Goal: Find contact information

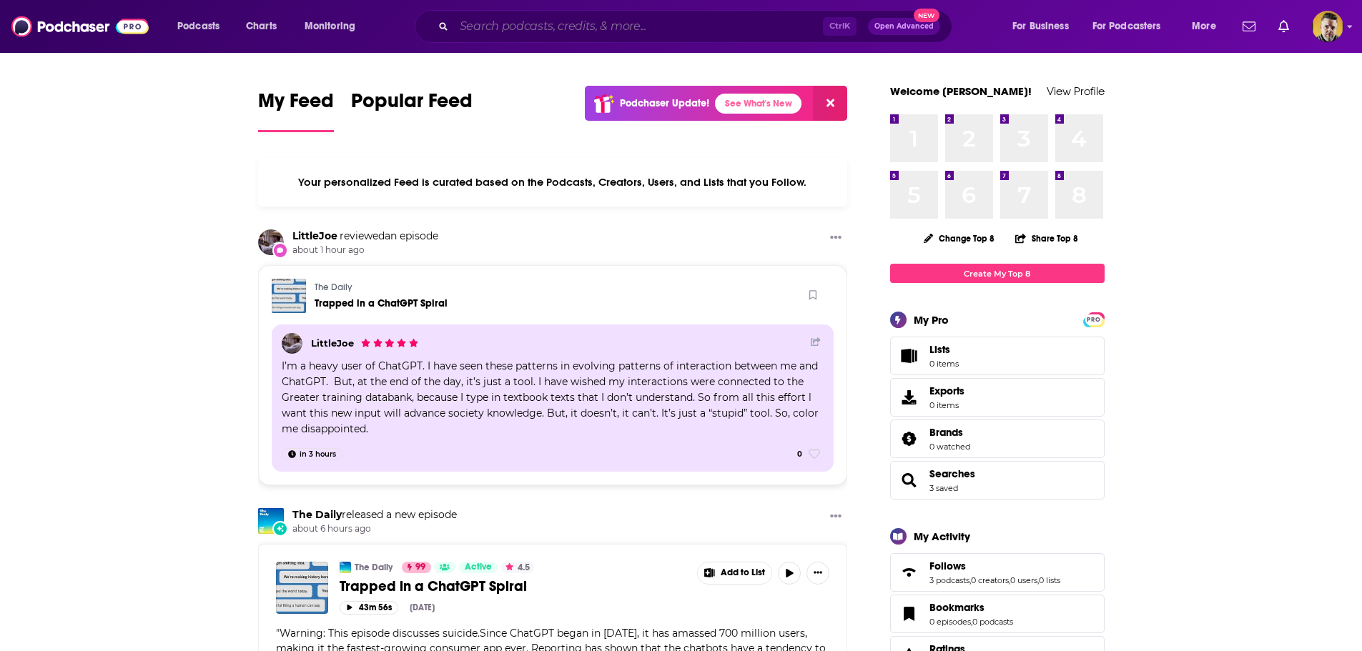
click at [651, 27] on input "Search podcasts, credits, & more..." at bounding box center [638, 26] width 369 height 23
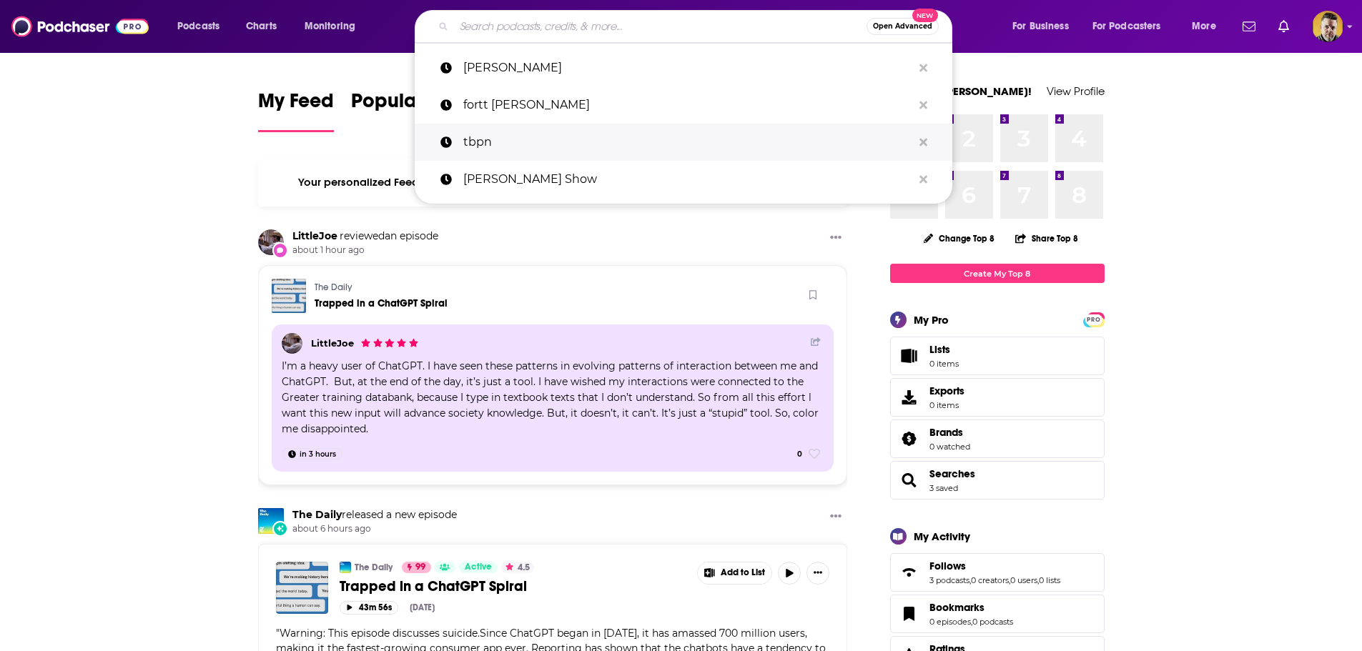
click at [507, 147] on p "tbpn" at bounding box center [687, 142] width 449 height 37
type input "tbpn"
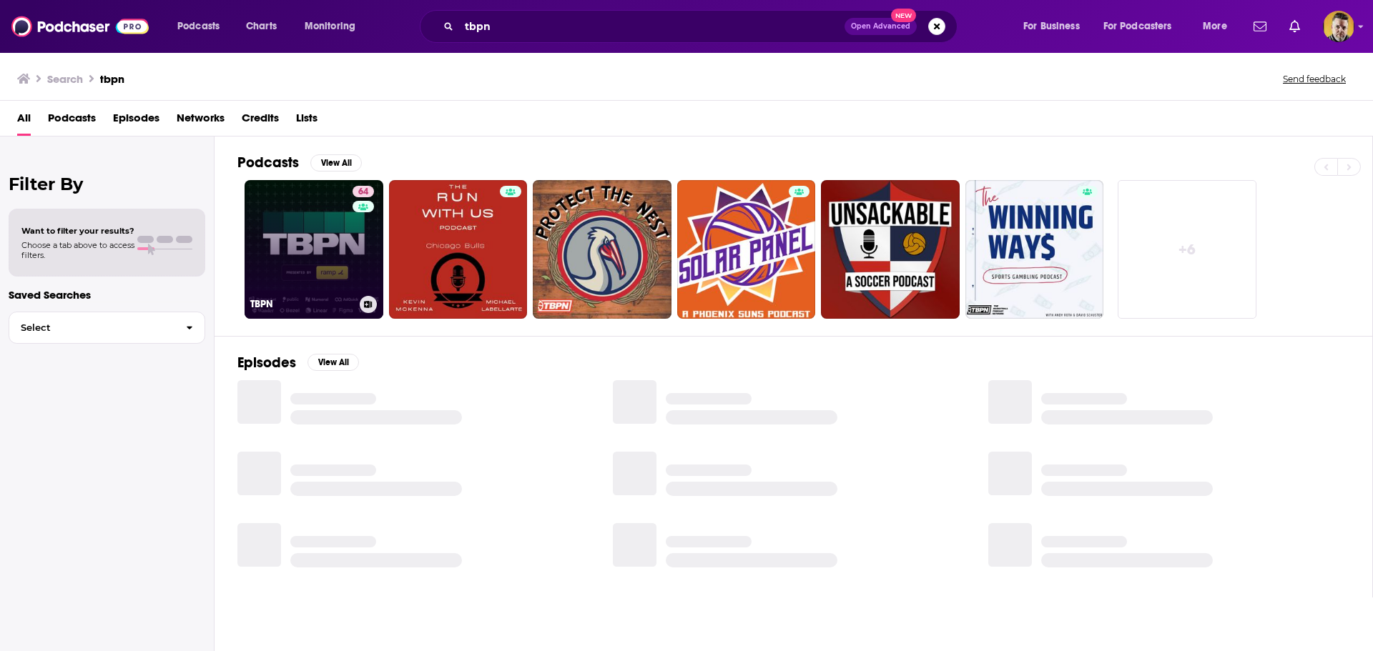
click at [282, 267] on link "64 TBPN" at bounding box center [314, 249] width 139 height 139
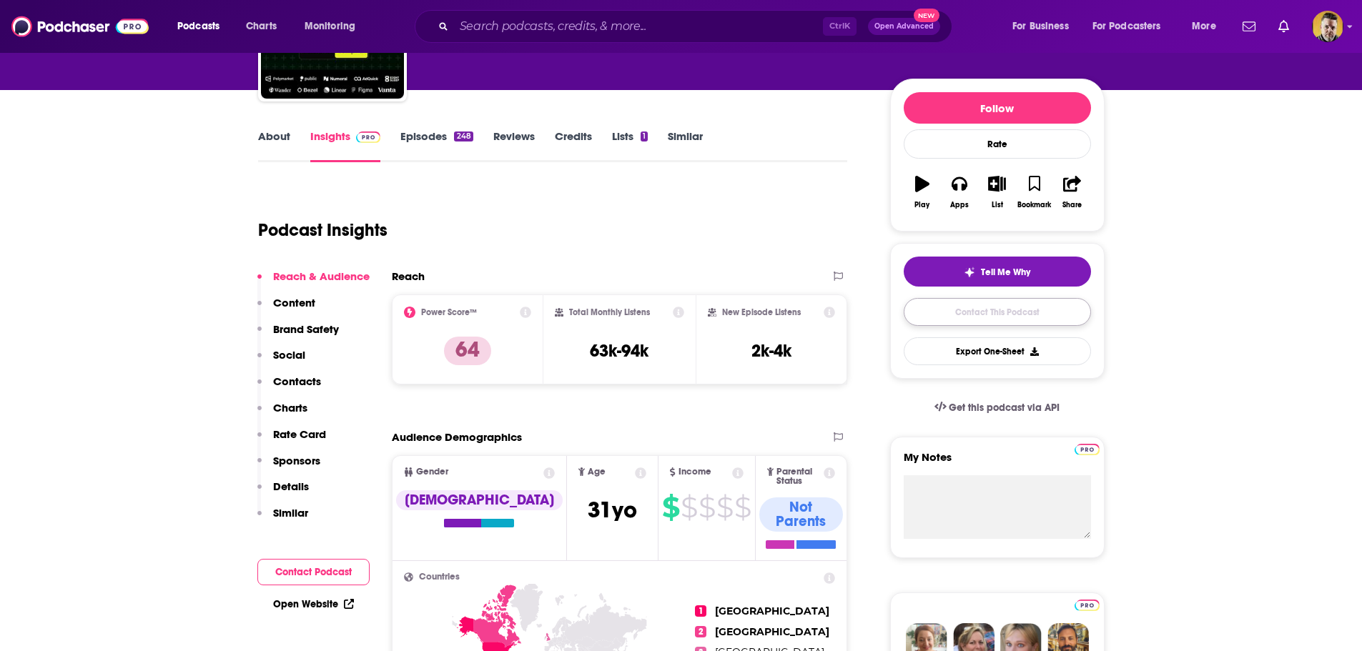
click at [993, 309] on link "Contact This Podcast" at bounding box center [997, 312] width 187 height 28
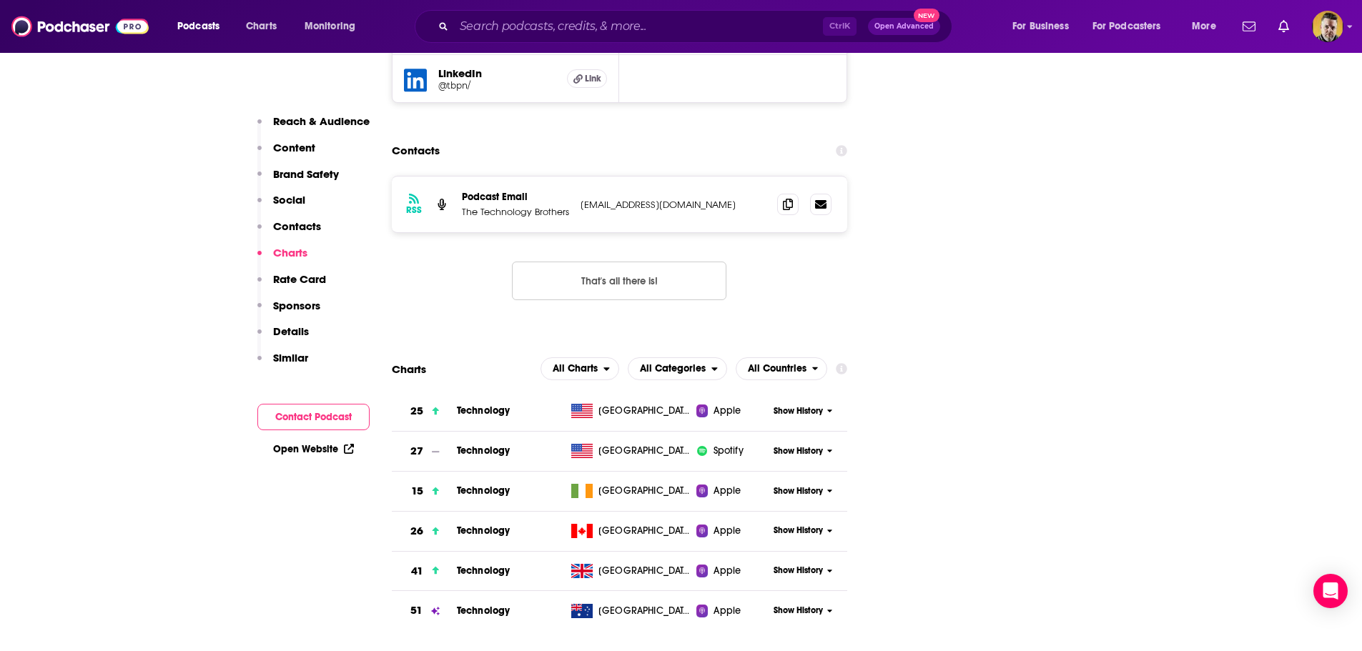
scroll to position [1771, 0]
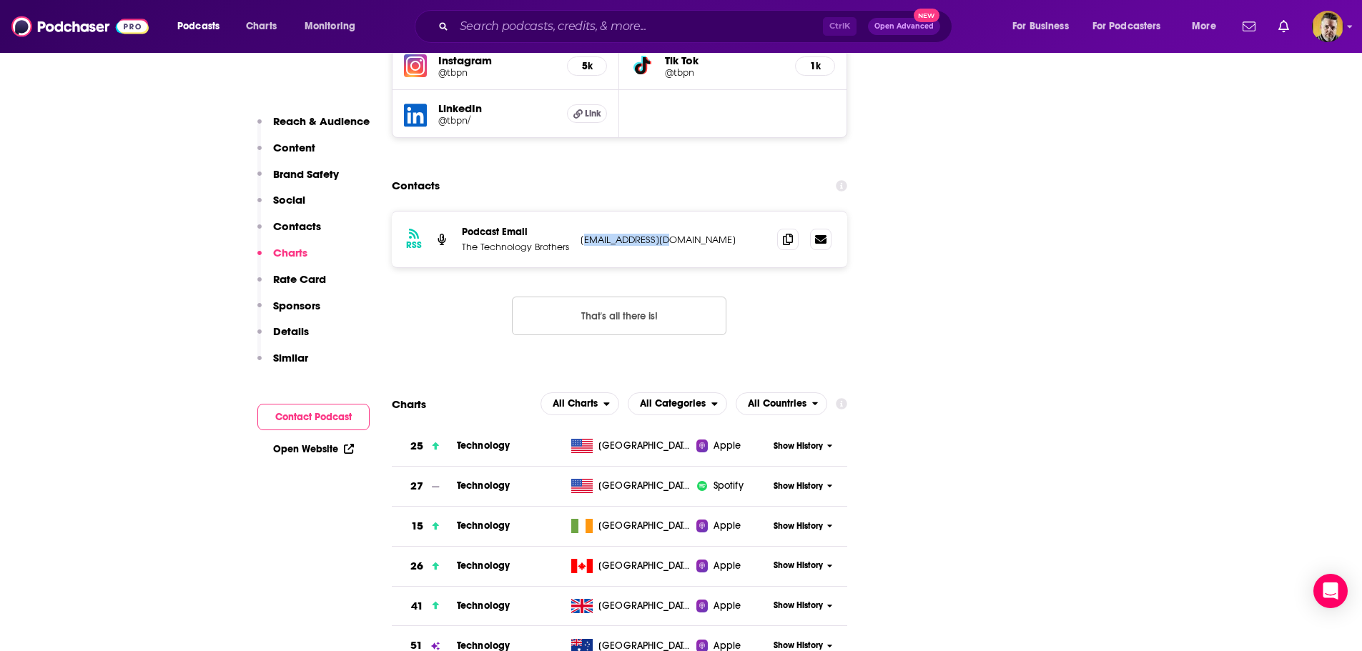
drag, startPoint x: 687, startPoint y: 139, endPoint x: 582, endPoint y: 142, distance: 104.5
click at [582, 234] on p "[EMAIL_ADDRESS][DOMAIN_NAME]" at bounding box center [674, 240] width 186 height 12
drag, startPoint x: 579, startPoint y: 139, endPoint x: 675, endPoint y: 139, distance: 95.8
click at [675, 212] on div "RSS Podcast Email The Technology Brothers [EMAIL_ADDRESS][DOMAIN_NAME] [EMAIL_A…" at bounding box center [620, 240] width 456 height 56
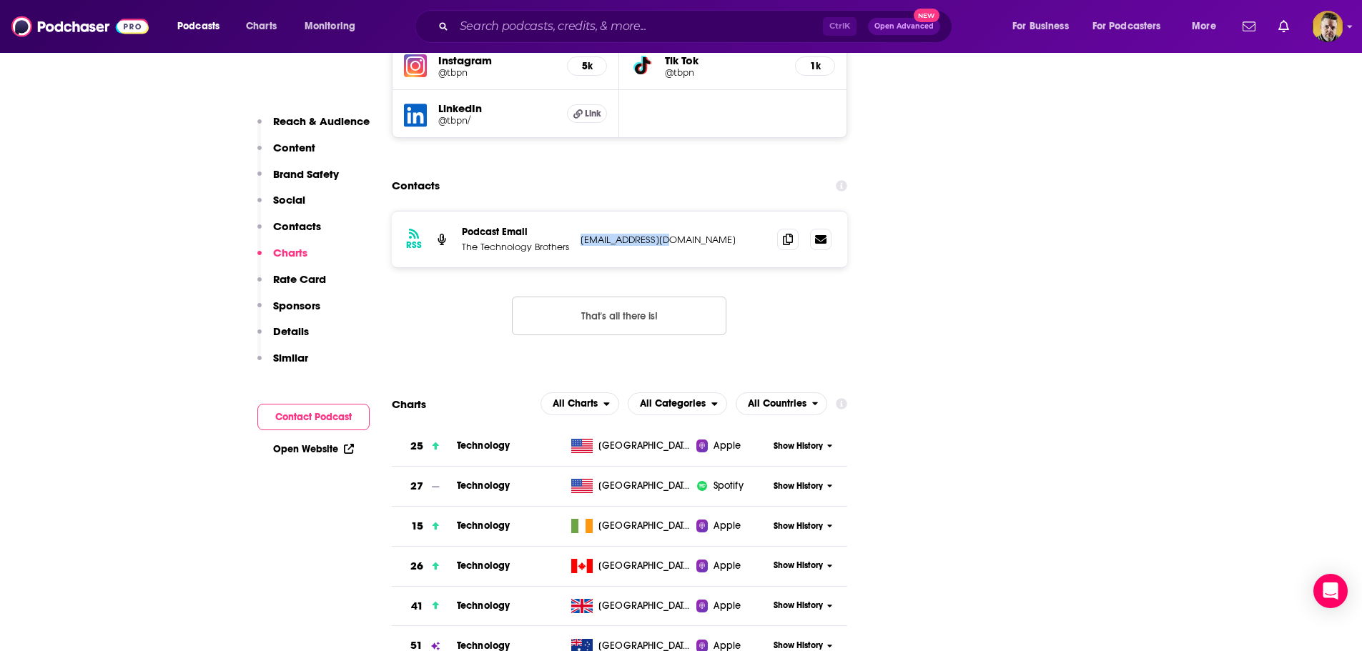
copy p "[EMAIL_ADDRESS][DOMAIN_NAME]"
